Goal: Task Accomplishment & Management: Use online tool/utility

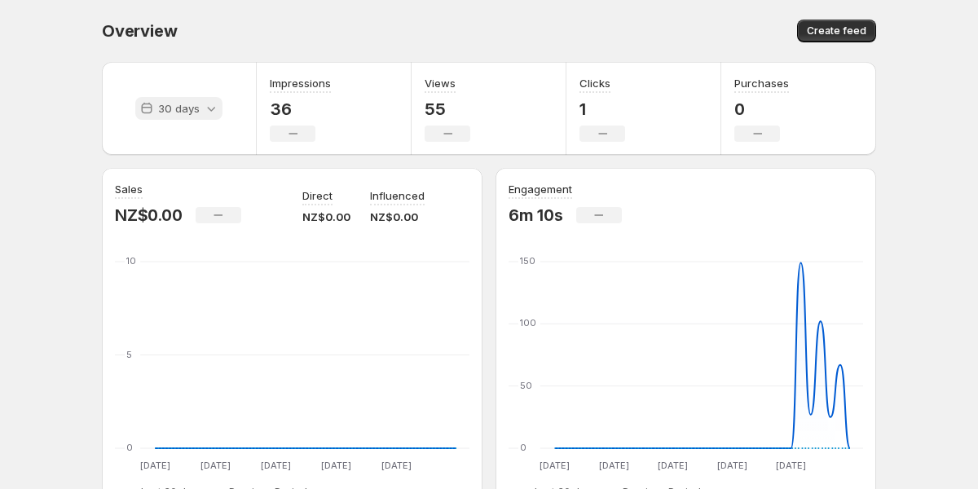
click at [212, 111] on icon at bounding box center [211, 108] width 16 height 16
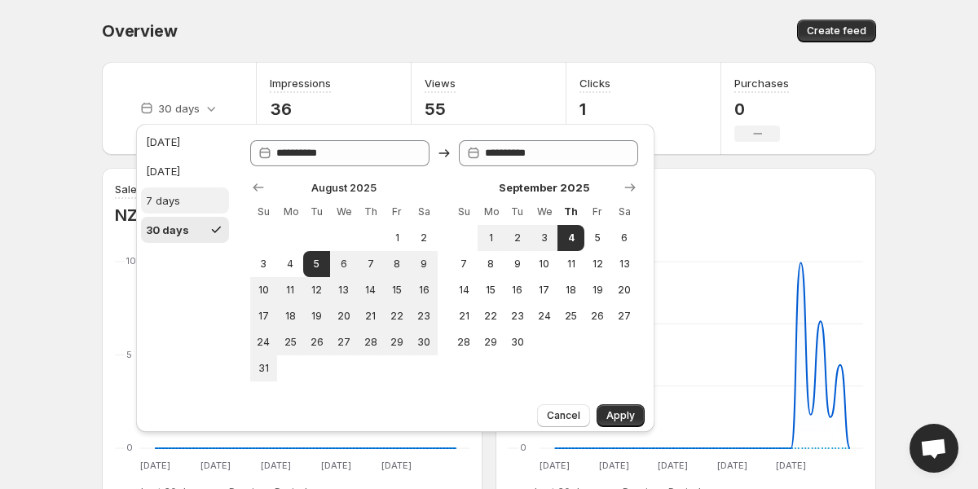
click at [198, 196] on button "7 days" at bounding box center [185, 200] width 88 height 26
type input "**********"
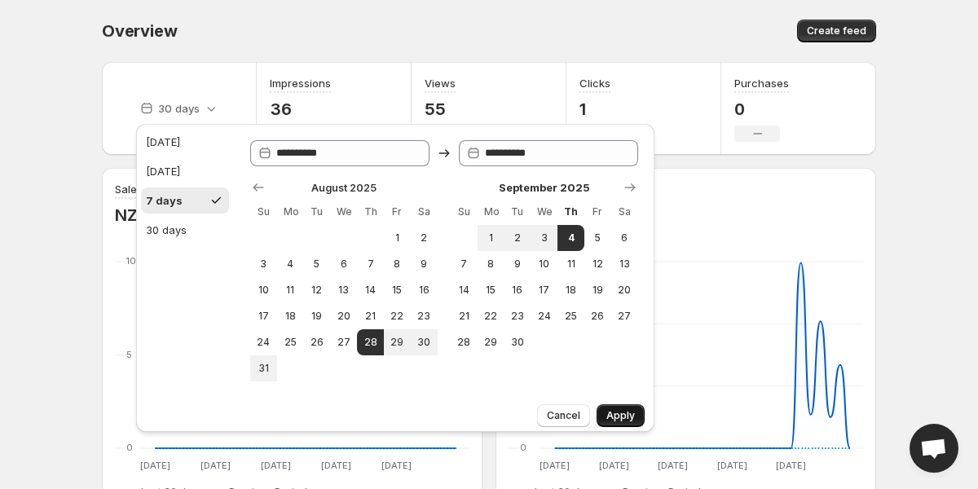
click at [626, 410] on span "Apply" at bounding box center [620, 415] width 29 height 13
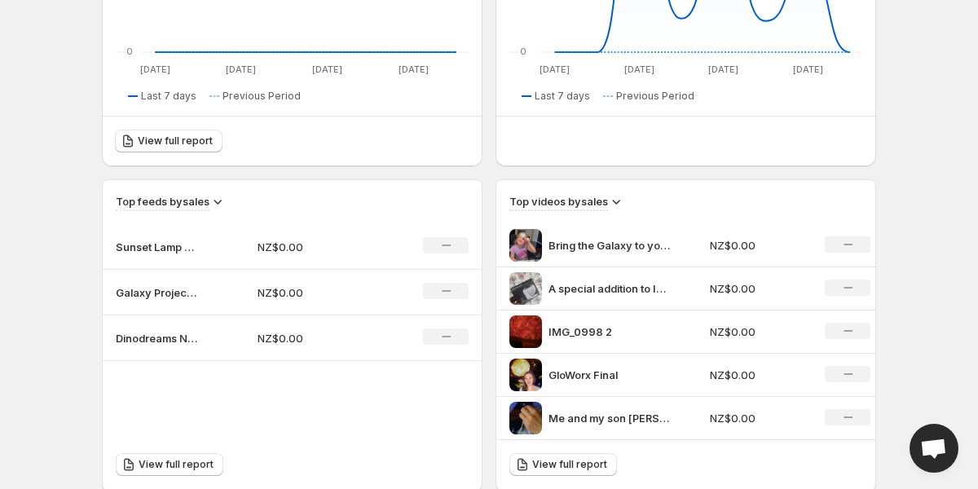
scroll to position [516, 0]
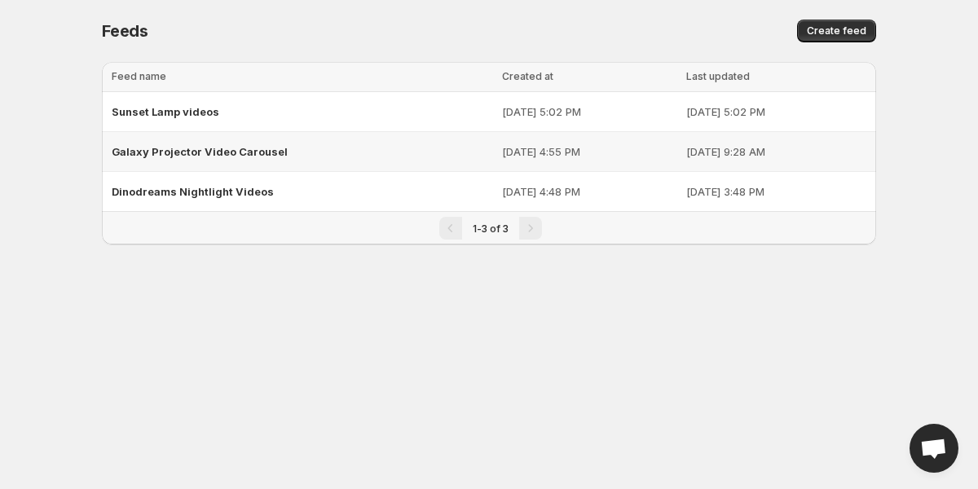
click at [231, 156] on span "Galaxy Projector Video Carousel" at bounding box center [200, 151] width 176 height 13
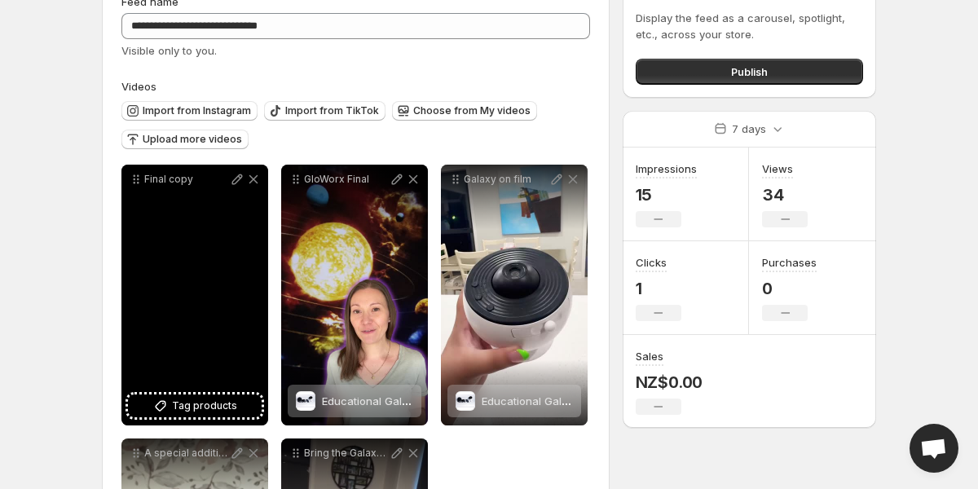
scroll to position [73, 0]
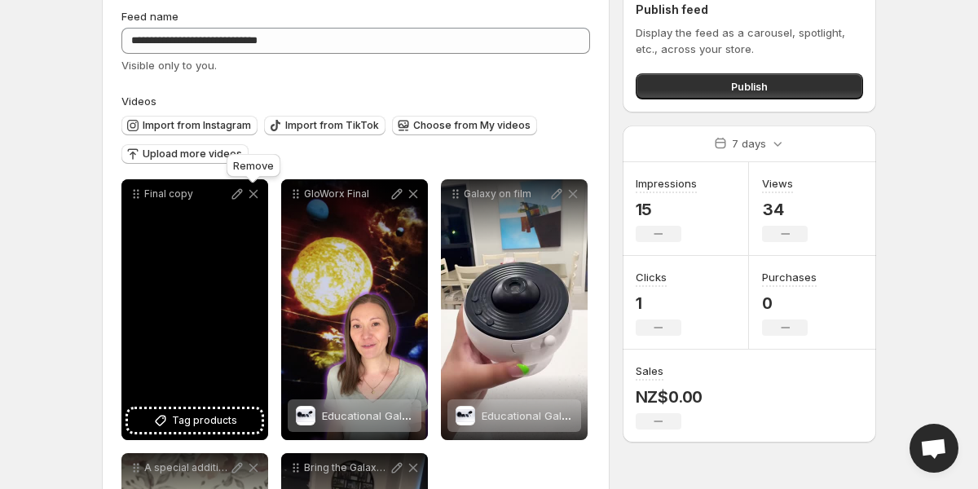
click at [253, 197] on icon at bounding box center [253, 194] width 16 height 16
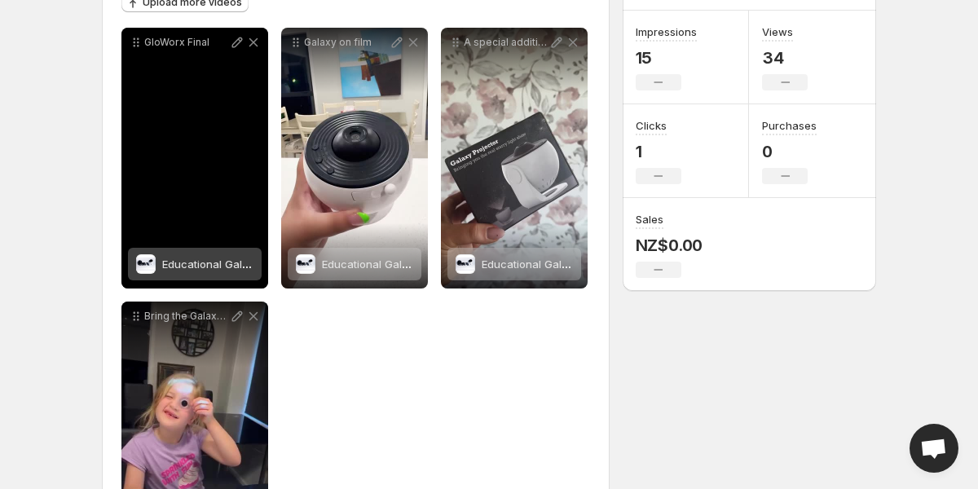
scroll to position [0, 0]
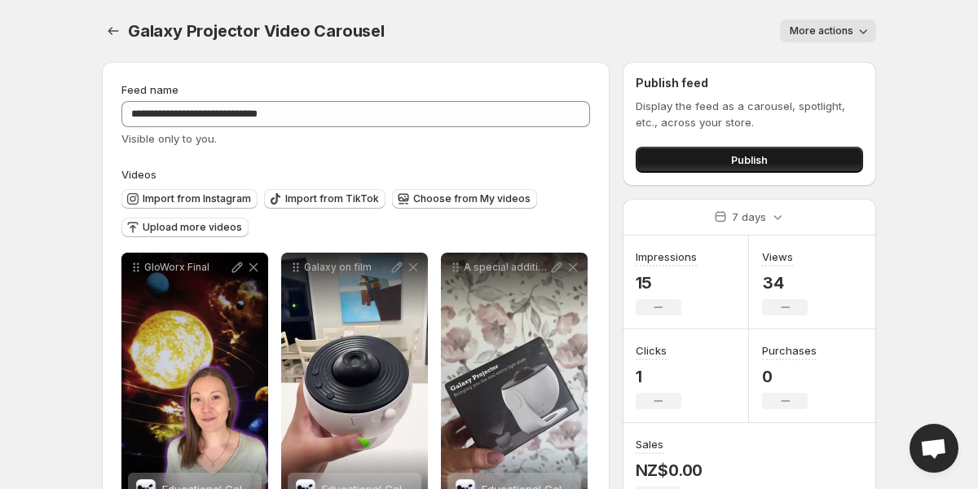
click at [733, 154] on span "Publish" at bounding box center [749, 160] width 37 height 16
click at [703, 160] on button "Publish" at bounding box center [749, 160] width 227 height 26
